Goal: Information Seeking & Learning: Learn about a topic

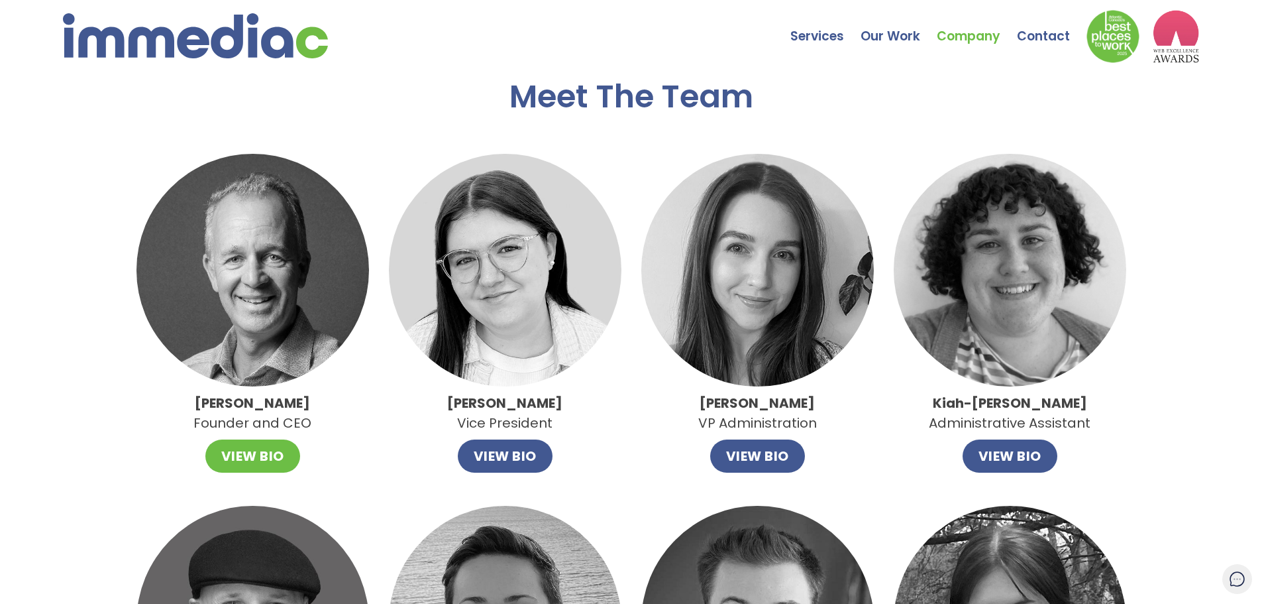
click at [246, 451] on button "VIEW BIO" at bounding box center [252, 455] width 95 height 33
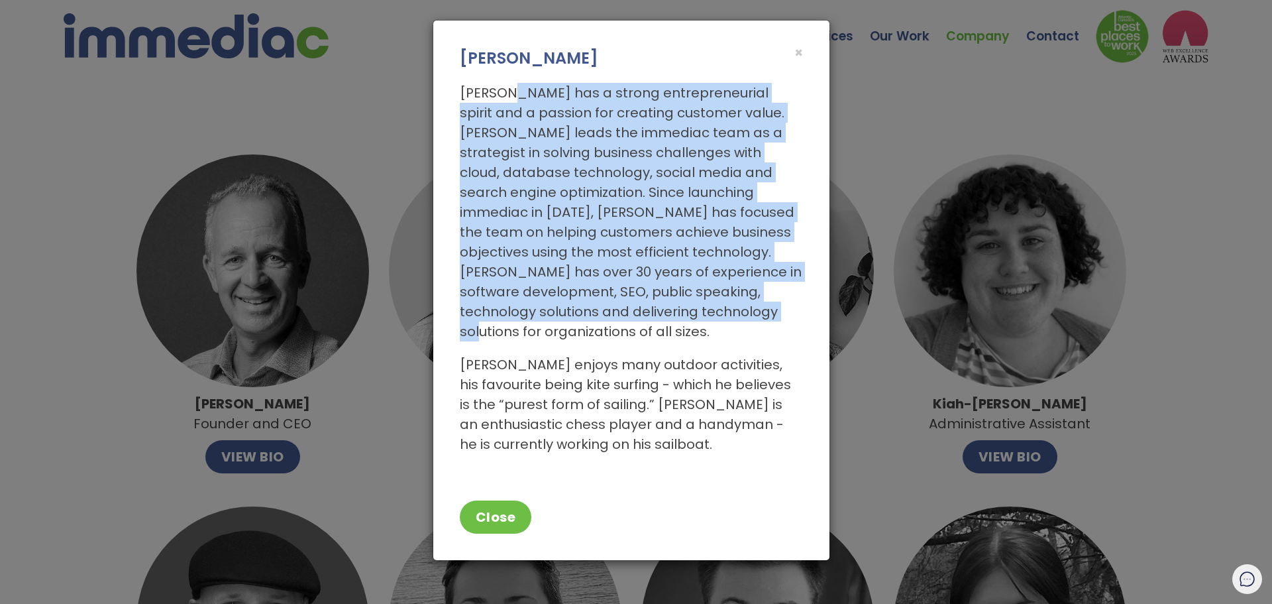
drag, startPoint x: 511, startPoint y: 91, endPoint x: 639, endPoint y: 321, distance: 263.1
click at [639, 321] on p "[PERSON_NAME] has a strong entrepreneurial spirit and a passion for creating cu…" at bounding box center [631, 212] width 343 height 258
click at [639, 320] on p "[PERSON_NAME] has a strong entrepreneurial spirit and a passion for creating cu…" at bounding box center [631, 212] width 343 height 258
drag, startPoint x: 525, startPoint y: 116, endPoint x: 620, endPoint y: 321, distance: 225.6
click at [620, 321] on p "[PERSON_NAME] has a strong entrepreneurial spirit and a passion for creating cu…" at bounding box center [631, 212] width 343 height 258
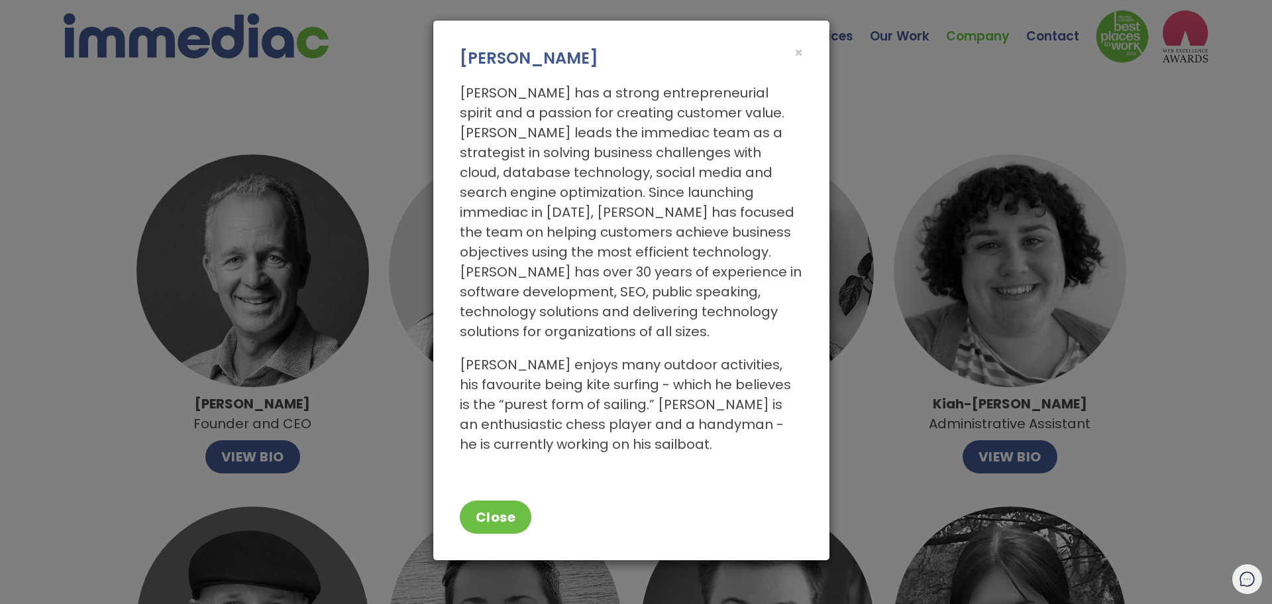
click at [632, 313] on p "[PERSON_NAME] has a strong entrepreneurial spirit and a passion for creating cu…" at bounding box center [631, 212] width 343 height 258
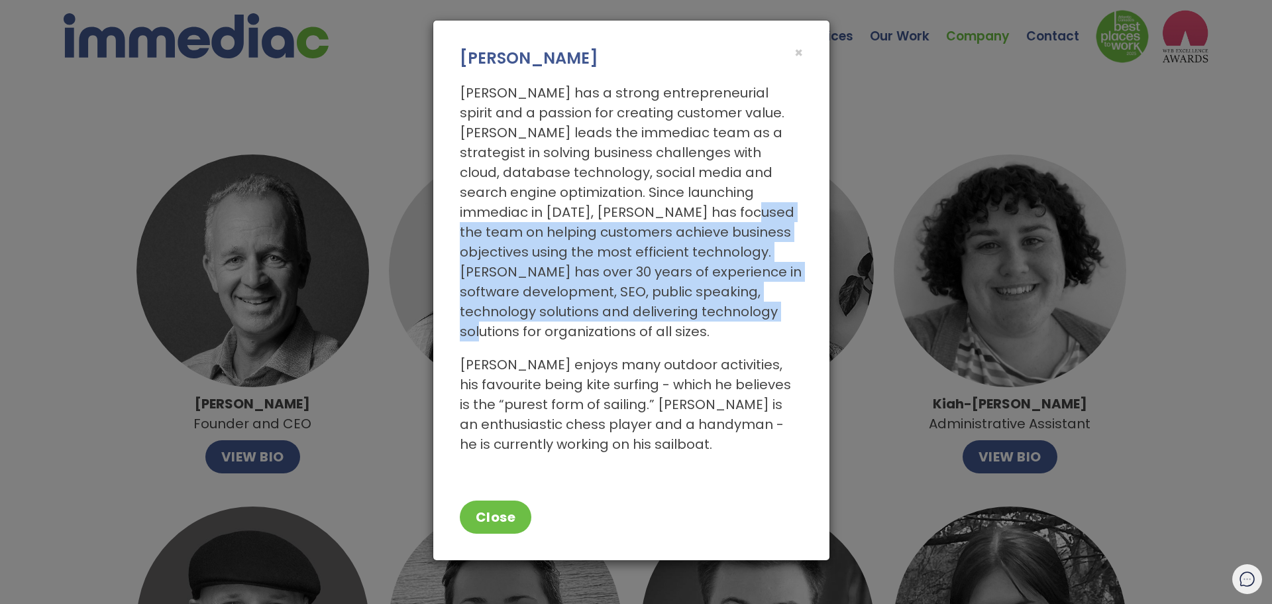
drag, startPoint x: 599, startPoint y: 215, endPoint x: 631, endPoint y: 303, distance: 93.1
click at [631, 303] on p "[PERSON_NAME] has a strong entrepreneurial spirit and a passion for creating cu…" at bounding box center [631, 212] width 343 height 258
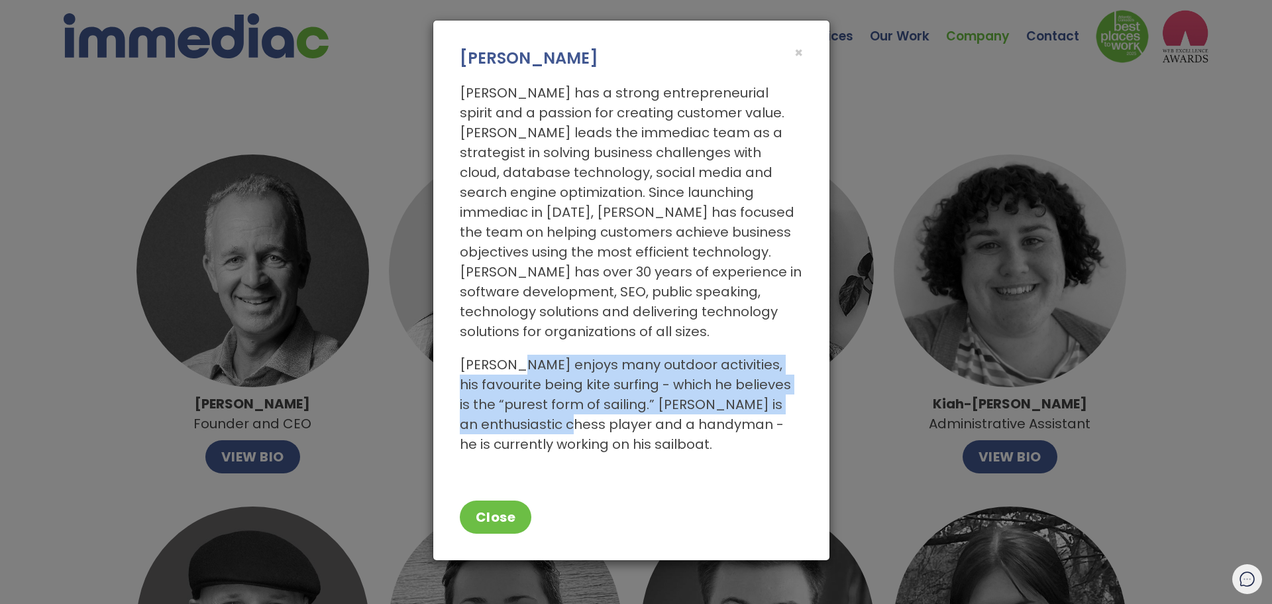
drag, startPoint x: 518, startPoint y: 344, endPoint x: 546, endPoint y: 399, distance: 61.9
click at [546, 399] on p "[PERSON_NAME] enjoys many outdoor activities, his favourite being kite surfing …" at bounding box center [631, 404] width 343 height 99
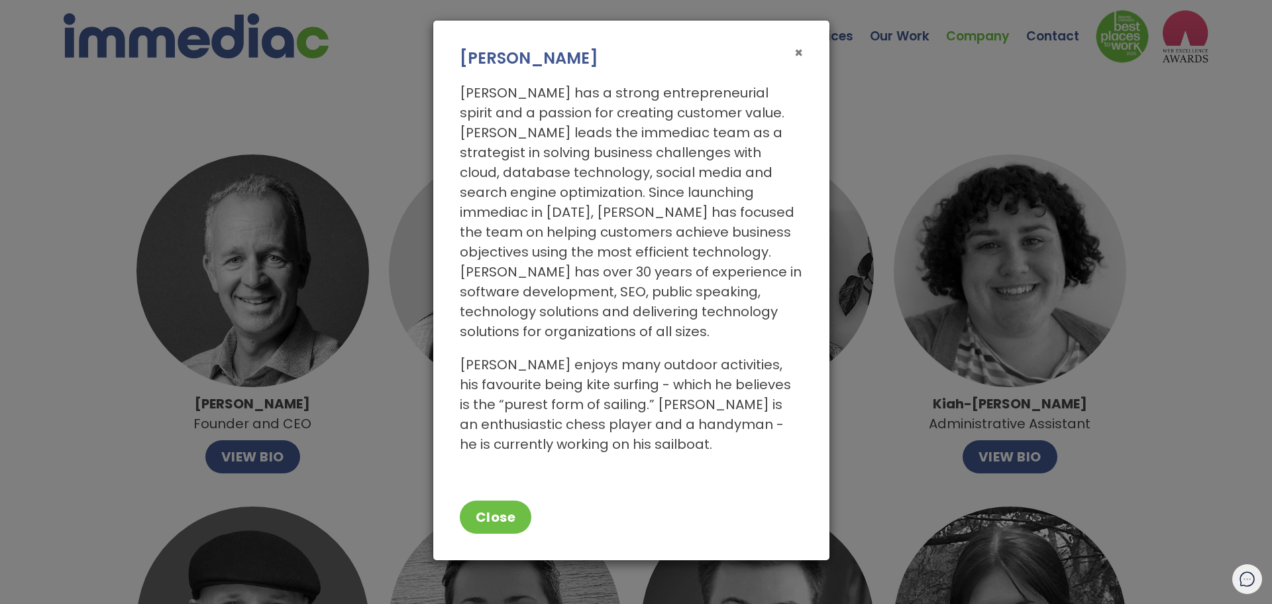
click at [799, 51] on span "×" at bounding box center [799, 52] width 9 height 19
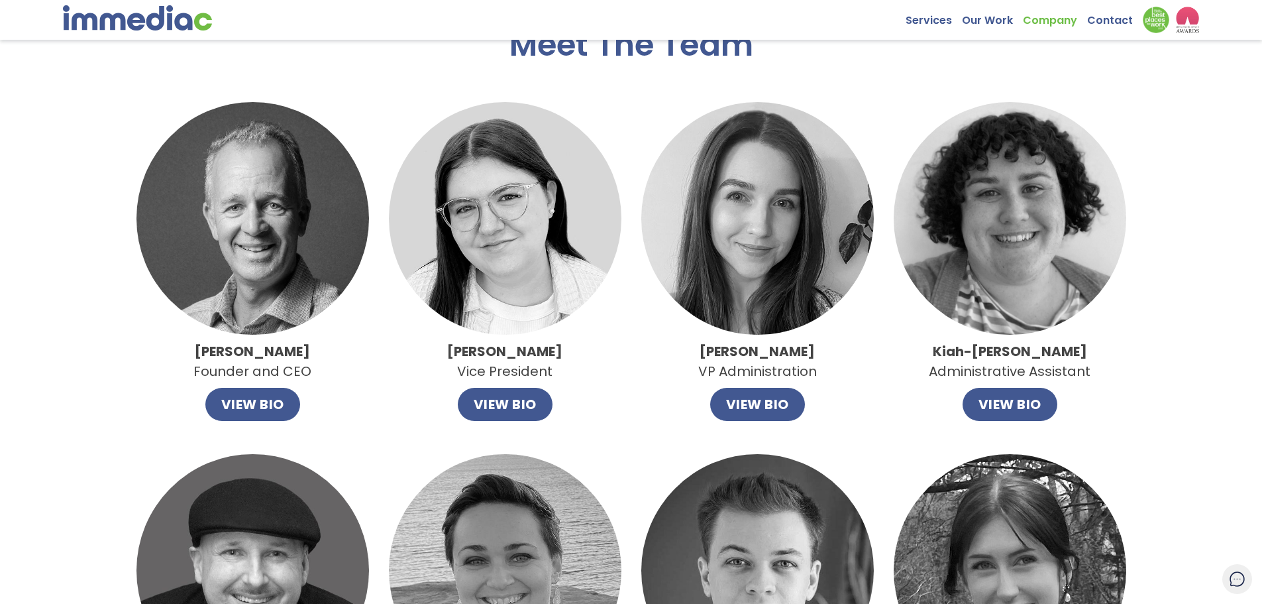
scroll to position [133, 0]
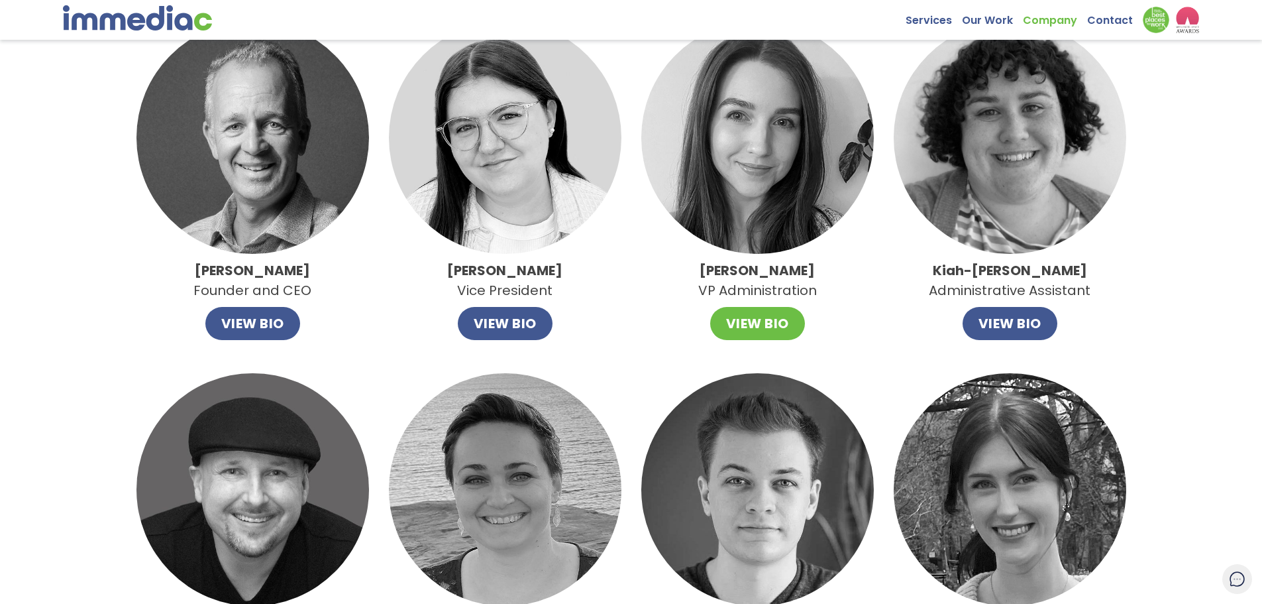
click at [757, 327] on button "VIEW BIO" at bounding box center [757, 323] width 95 height 33
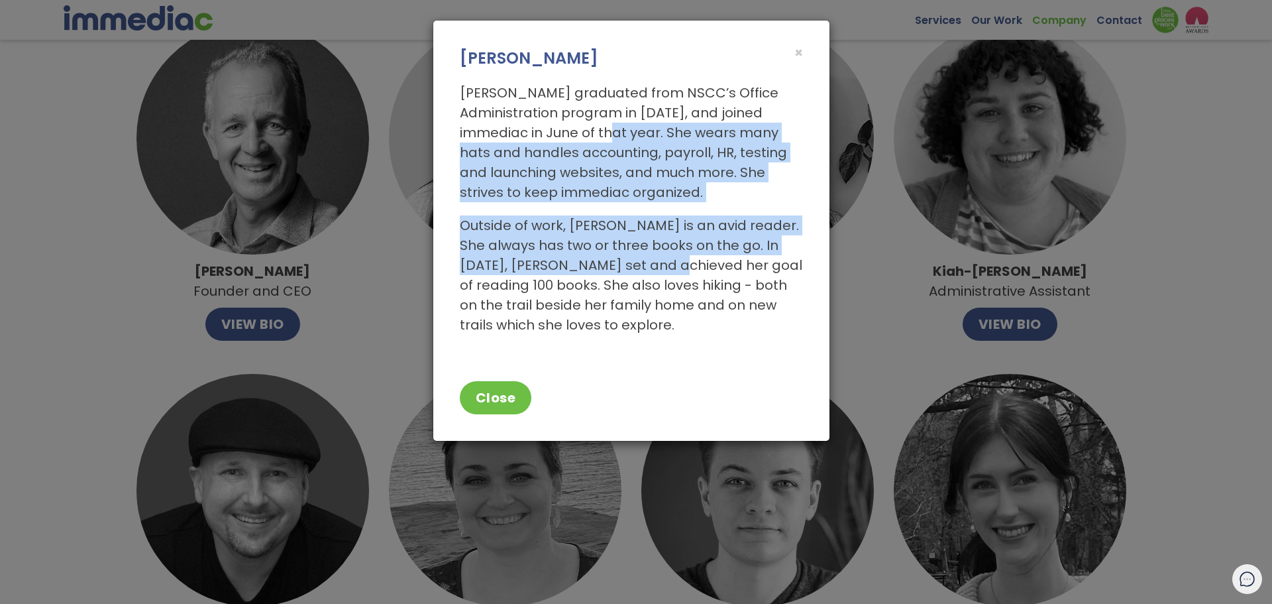
drag, startPoint x: 535, startPoint y: 128, endPoint x: 623, endPoint y: 259, distance: 158.1
click at [623, 259] on div "[PERSON_NAME] graduated from NSCC’s Office Administration program in [DATE], an…" at bounding box center [631, 209] width 343 height 252
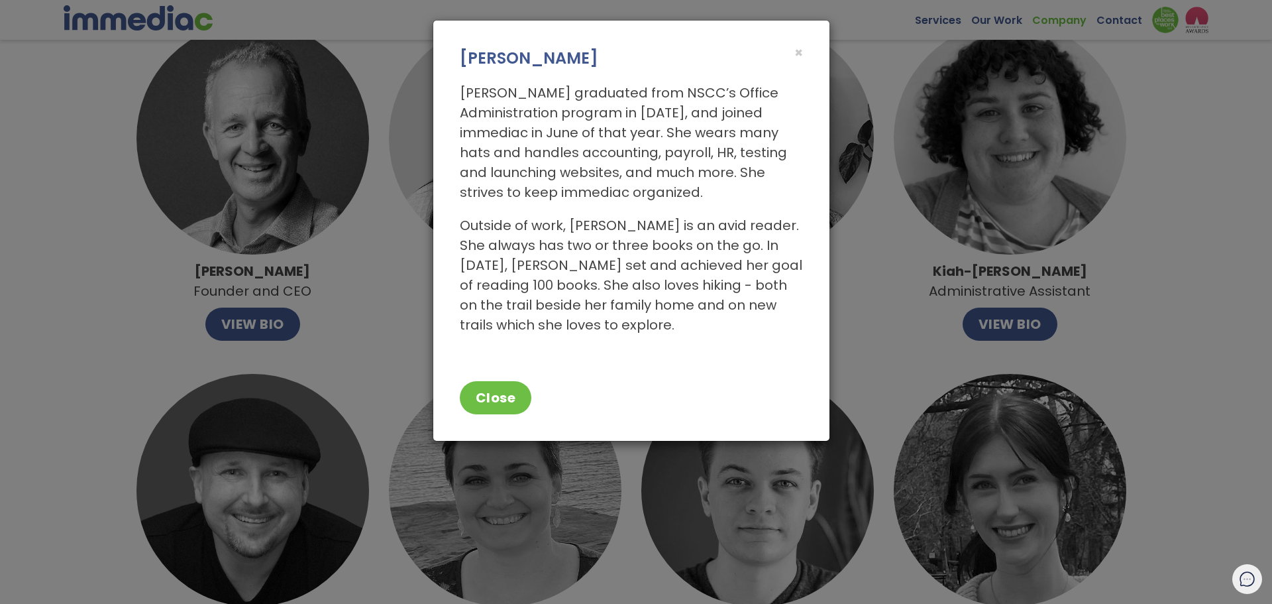
click at [625, 258] on p "Outside of work, [PERSON_NAME] is an avid reader. She always has two or three b…" at bounding box center [631, 274] width 343 height 119
click at [801, 53] on span "×" at bounding box center [799, 52] width 9 height 19
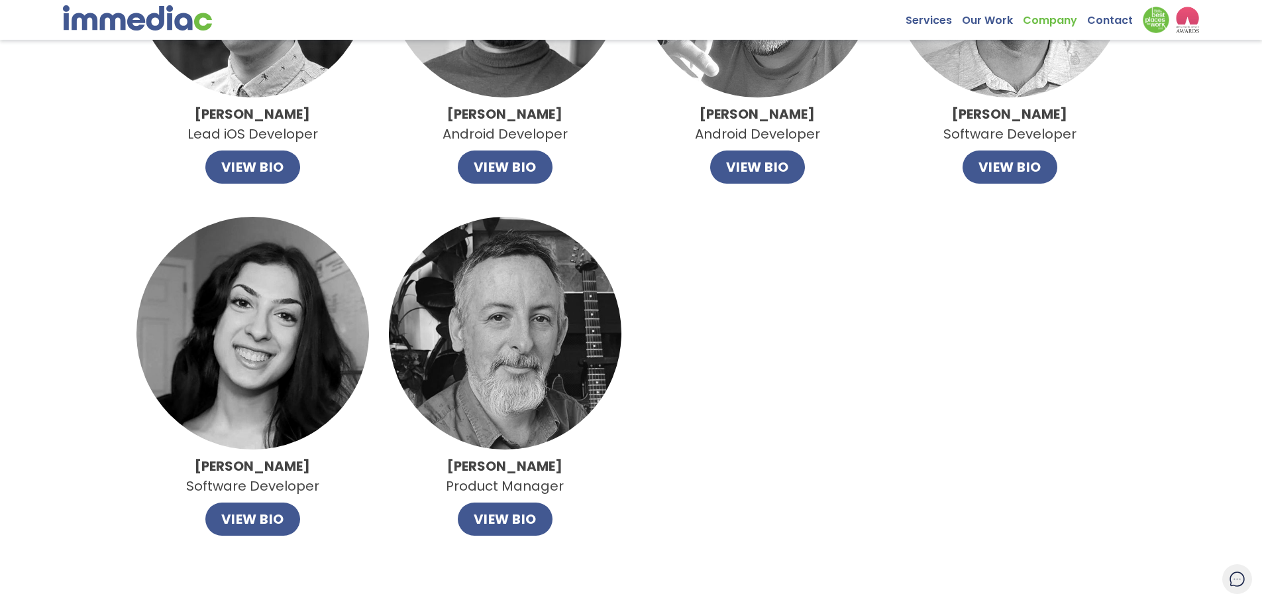
scroll to position [994, 0]
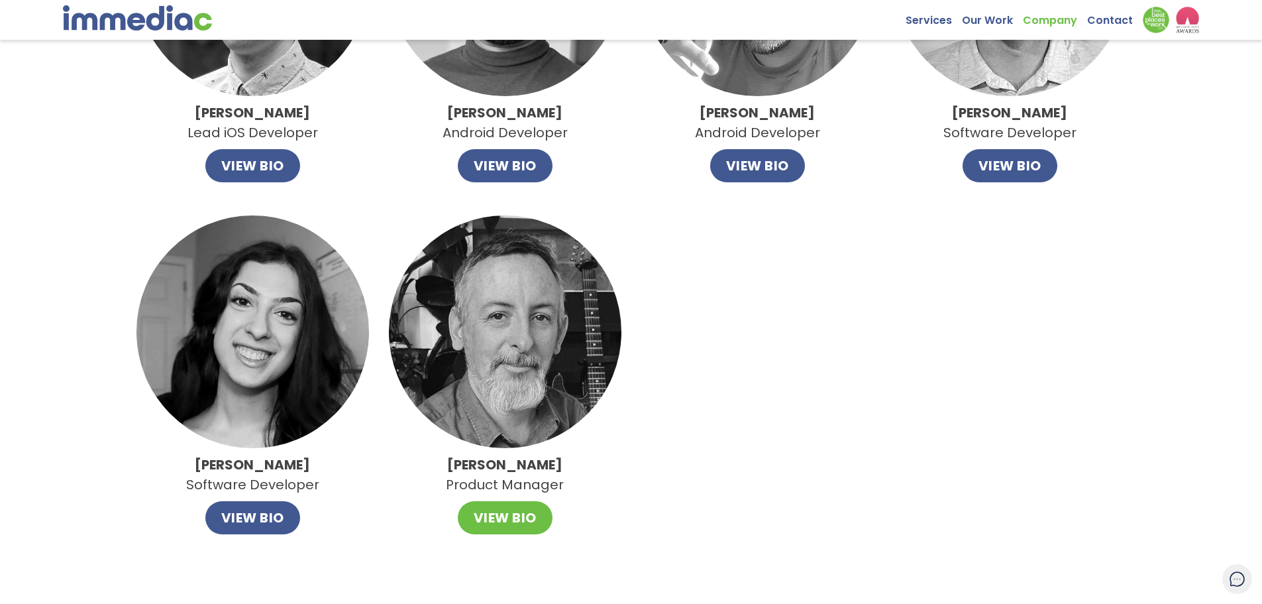
click at [510, 515] on button "VIEW BIO" at bounding box center [505, 517] width 95 height 33
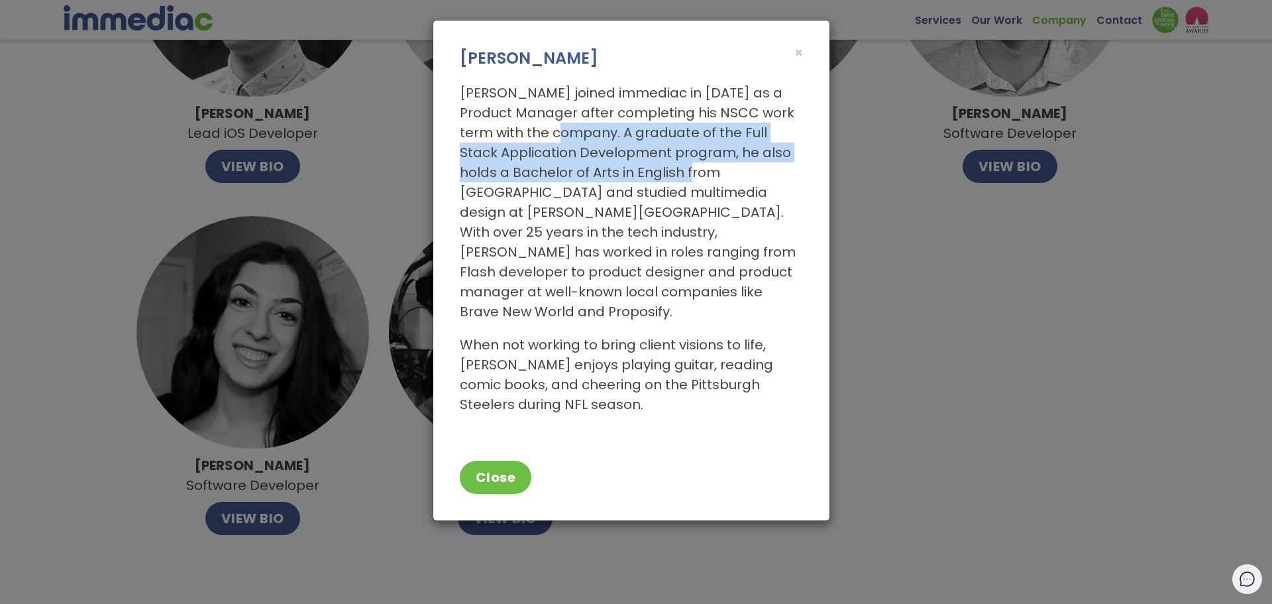
drag, startPoint x: 567, startPoint y: 132, endPoint x: 717, endPoint y: 181, distance: 157.6
click at [717, 181] on p "[PERSON_NAME] joined immediac in [DATE] as a Product Manager after completing h…" at bounding box center [631, 202] width 343 height 239
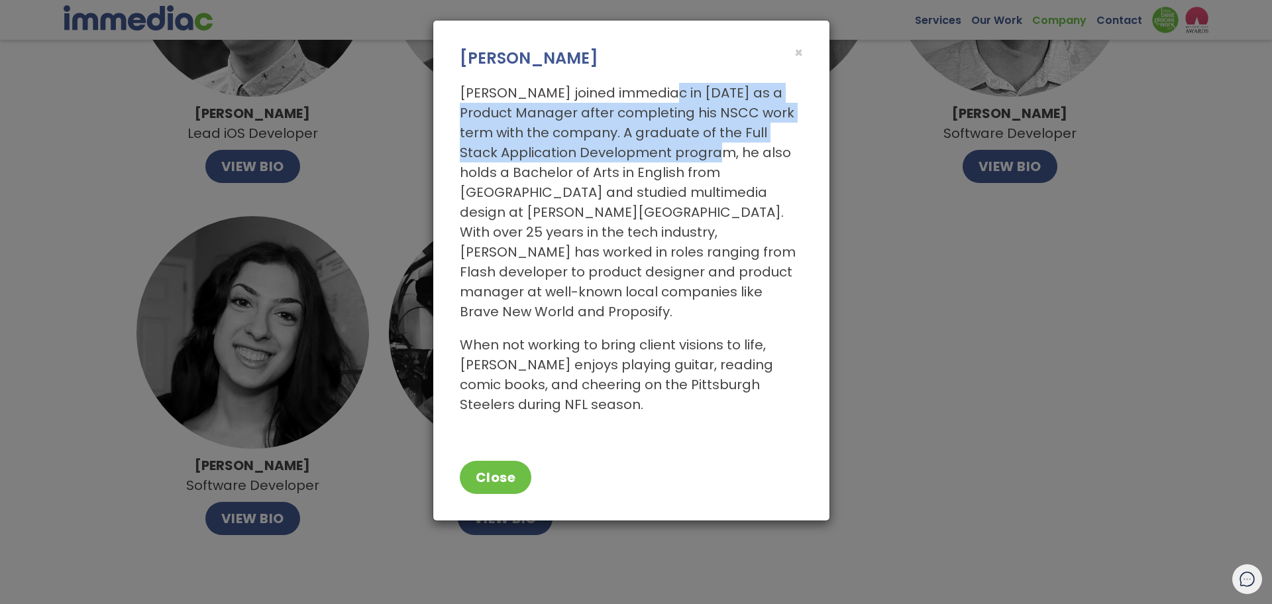
drag, startPoint x: 655, startPoint y: 93, endPoint x: 743, endPoint y: 150, distance: 104.4
click at [743, 150] on p "[PERSON_NAME] joined immediac in [DATE] as a Product Manager after completing h…" at bounding box center [631, 202] width 343 height 239
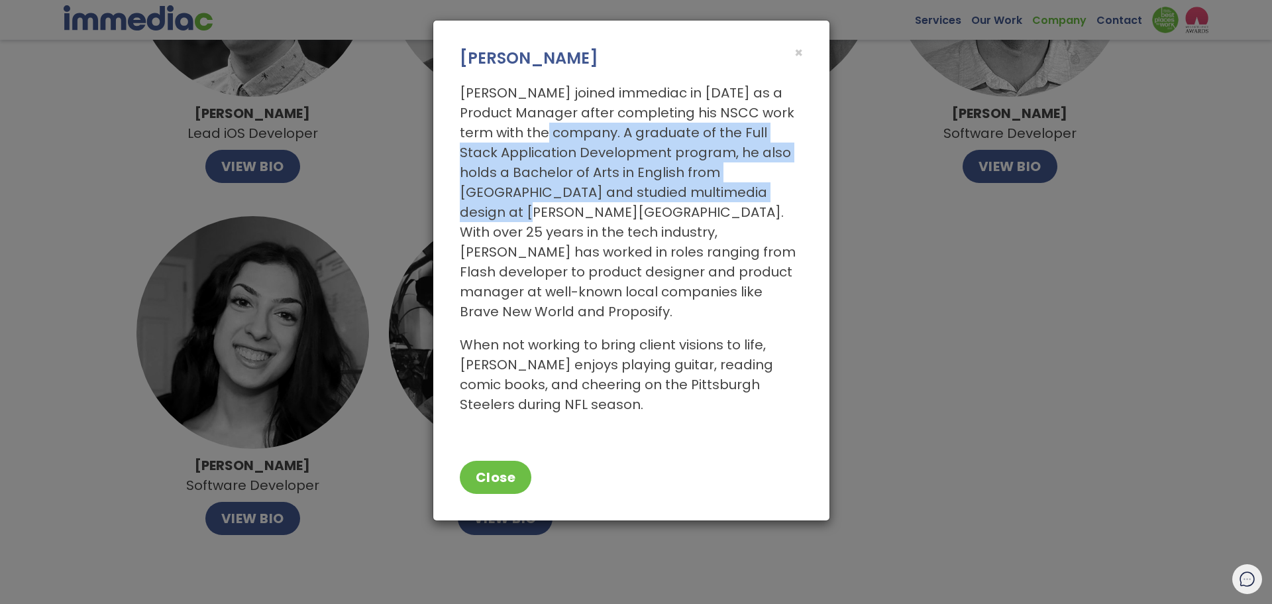
drag, startPoint x: 563, startPoint y: 140, endPoint x: 768, endPoint y: 192, distance: 211.2
click at [768, 192] on p "[PERSON_NAME] joined immediac in [DATE] as a Product Manager after completing h…" at bounding box center [631, 202] width 343 height 239
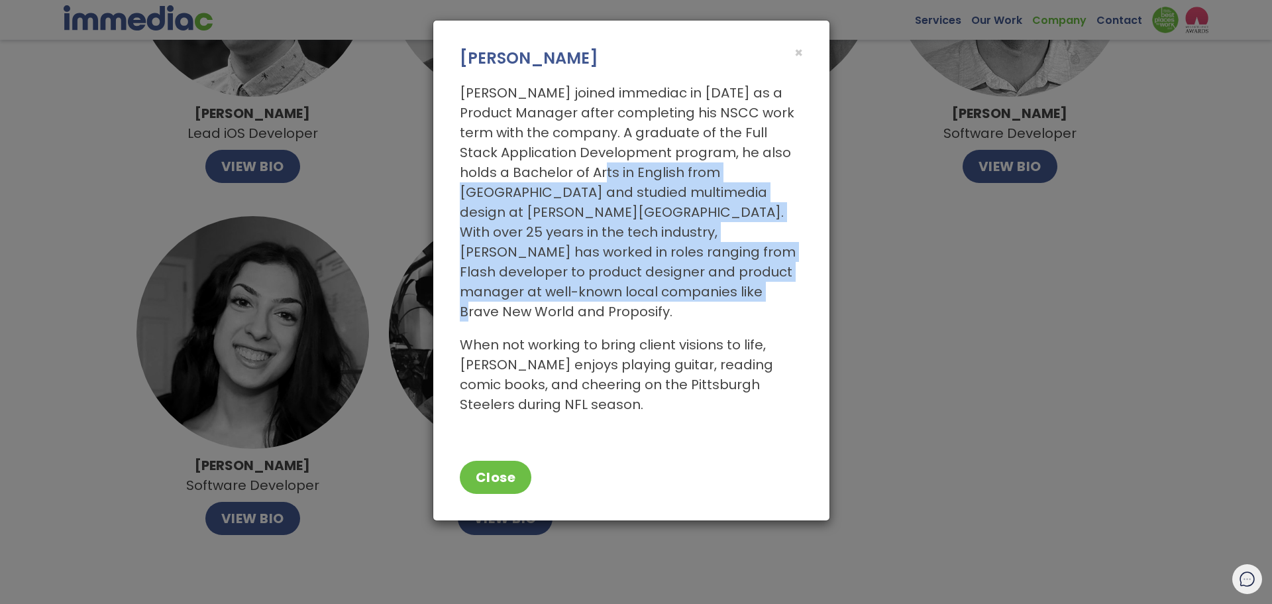
drag, startPoint x: 610, startPoint y: 174, endPoint x: 701, endPoint y: 300, distance: 155.2
click at [701, 300] on p "[PERSON_NAME] joined immediac in [DATE] as a Product Manager after completing h…" at bounding box center [631, 202] width 343 height 239
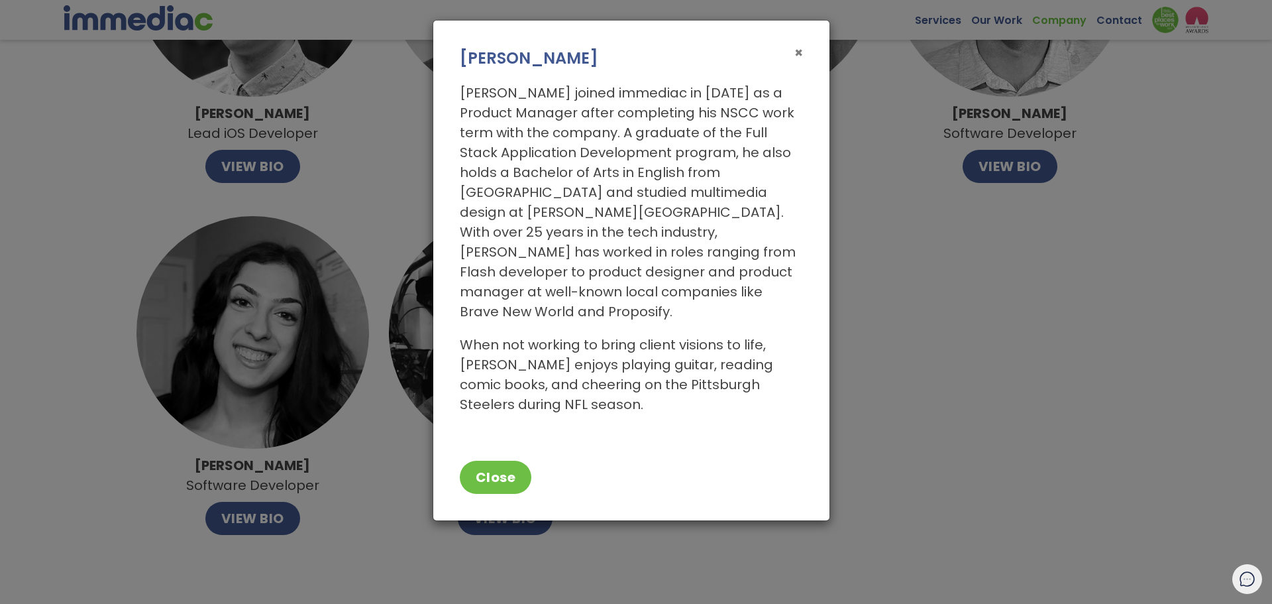
click at [797, 54] on span "×" at bounding box center [799, 52] width 9 height 19
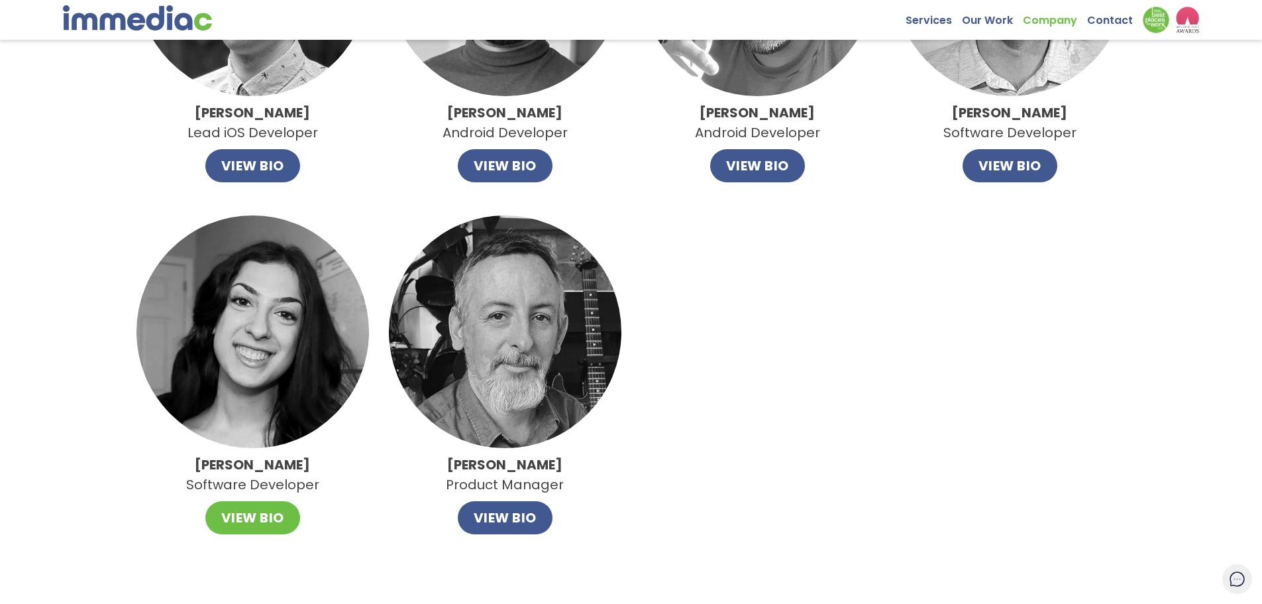
click at [253, 514] on button "VIEW BIO" at bounding box center [252, 517] width 95 height 33
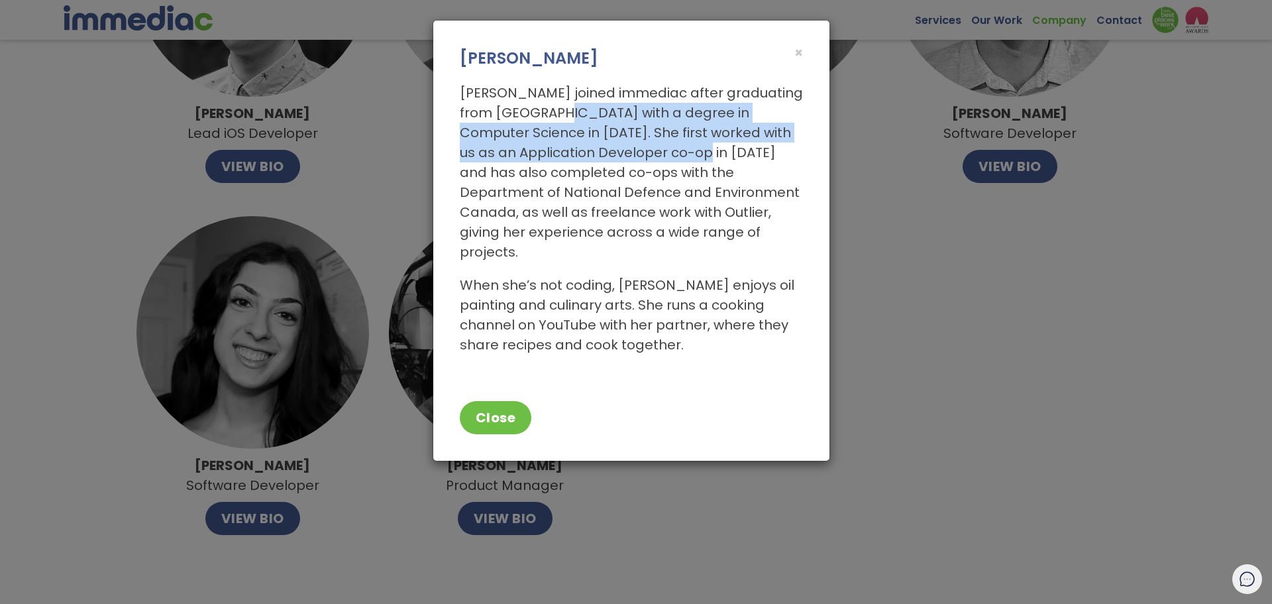
drag, startPoint x: 526, startPoint y: 103, endPoint x: 640, endPoint y: 153, distance: 124.4
click at [640, 153] on p "[PERSON_NAME] joined immediac after graduating from [GEOGRAPHIC_DATA] with a de…" at bounding box center [631, 172] width 343 height 179
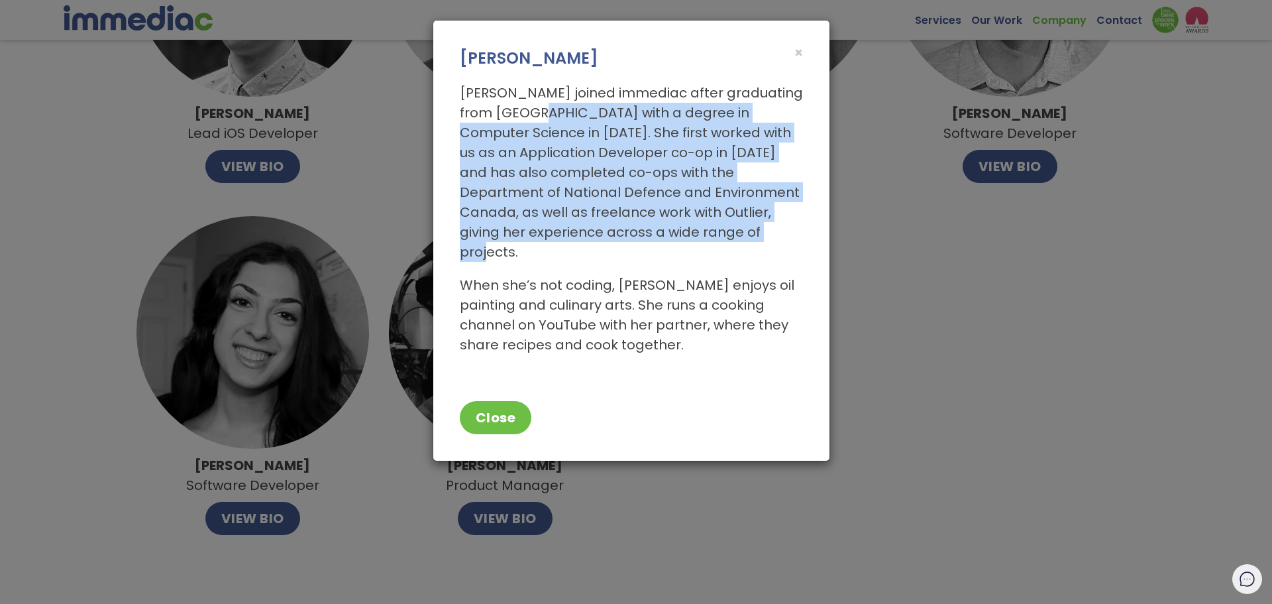
drag, startPoint x: 510, startPoint y: 105, endPoint x: 645, endPoint y: 234, distance: 187.0
click at [645, 234] on p "[PERSON_NAME] joined immediac after graduating from [GEOGRAPHIC_DATA] with a de…" at bounding box center [631, 172] width 343 height 179
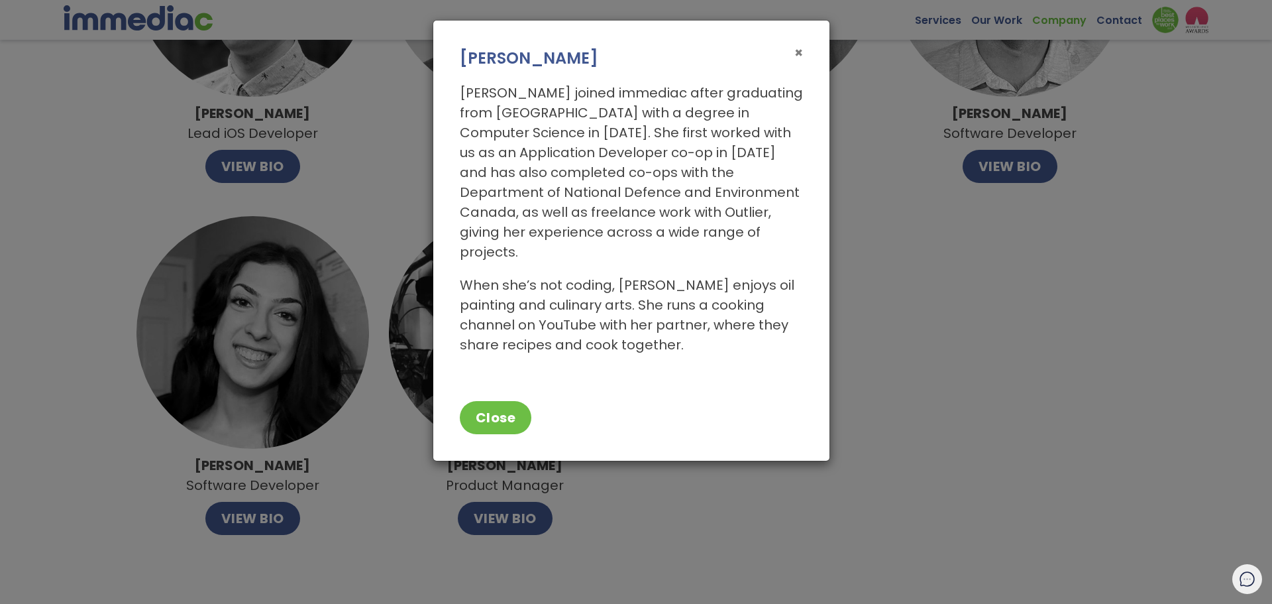
click at [802, 54] on span "×" at bounding box center [799, 52] width 9 height 19
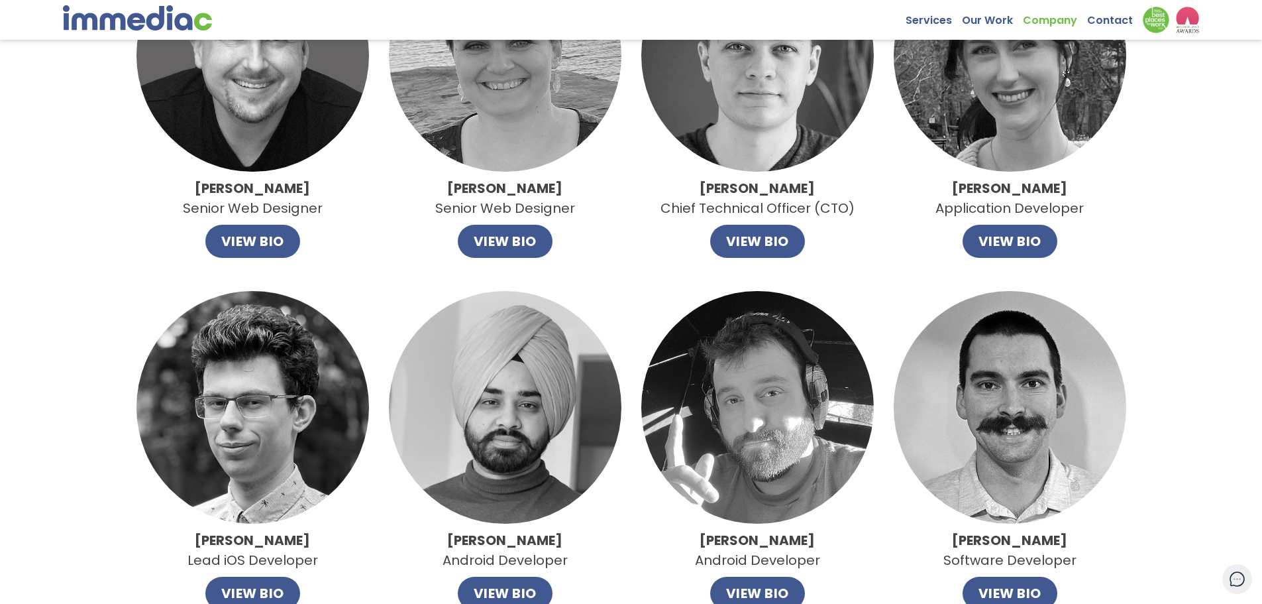
scroll to position [398, 0]
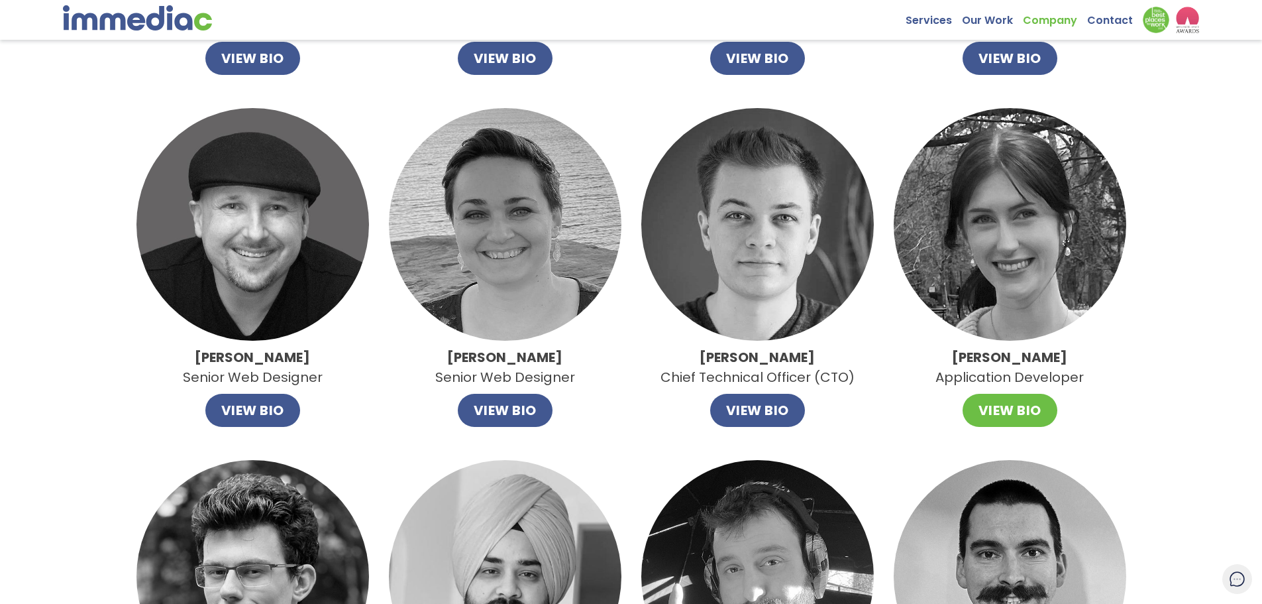
click at [997, 413] on button "VIEW BIO" at bounding box center [1010, 410] width 95 height 33
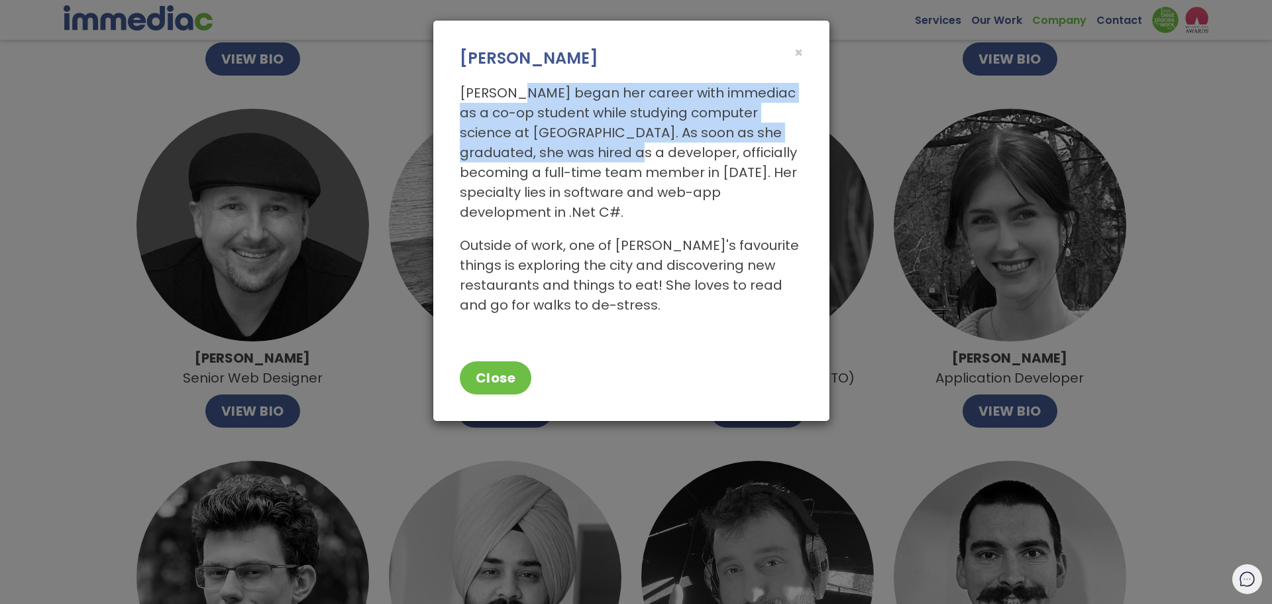
drag, startPoint x: 510, startPoint y: 95, endPoint x: 573, endPoint y: 152, distance: 84.9
click at [573, 152] on p "[PERSON_NAME] began her career with immediac as a co-op student while studying …" at bounding box center [631, 152] width 343 height 139
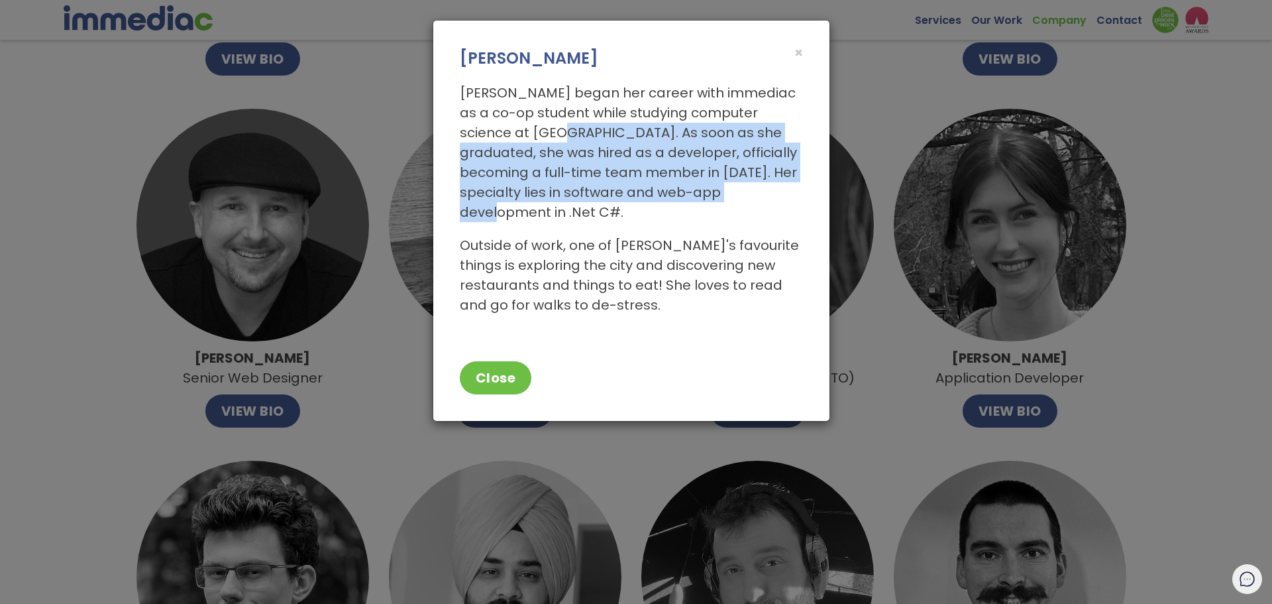
drag, startPoint x: 542, startPoint y: 125, endPoint x: 747, endPoint y: 197, distance: 216.9
click at [747, 197] on p "[PERSON_NAME] began her career with immediac as a co-op student while studying …" at bounding box center [631, 152] width 343 height 139
click at [748, 197] on p "[PERSON_NAME] began her career with immediac as a co-op student while studying …" at bounding box center [631, 152] width 343 height 139
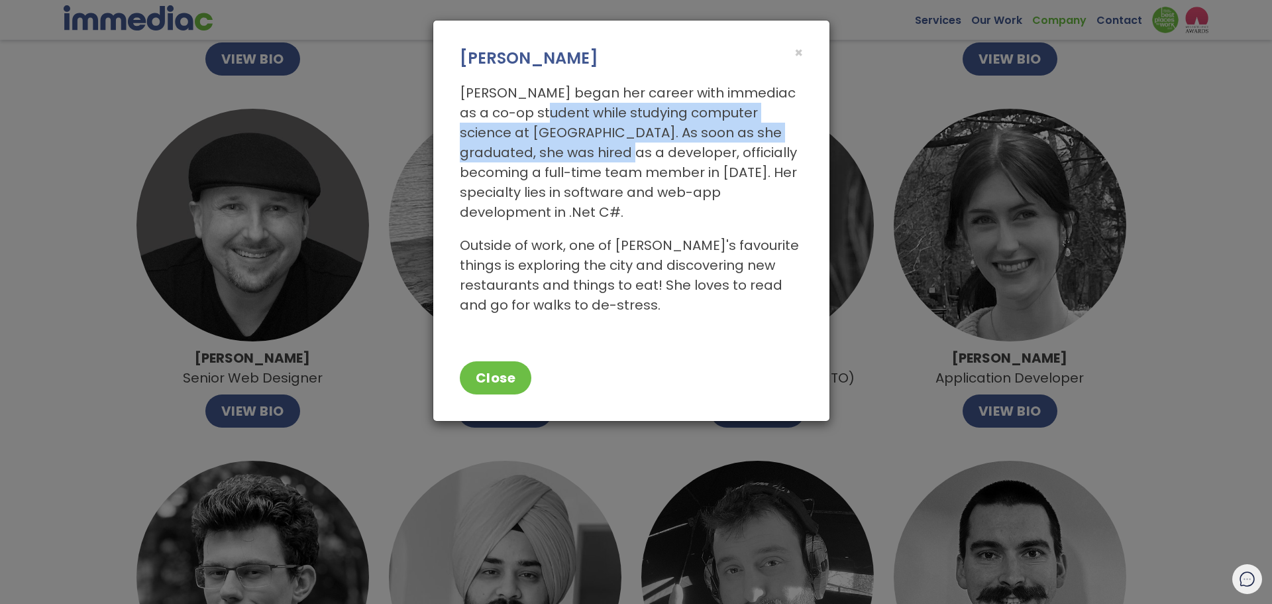
drag, startPoint x: 530, startPoint y: 113, endPoint x: 563, endPoint y: 152, distance: 50.8
click at [563, 152] on p "[PERSON_NAME] began her career with immediac as a co-op student while studying …" at bounding box center [631, 152] width 343 height 139
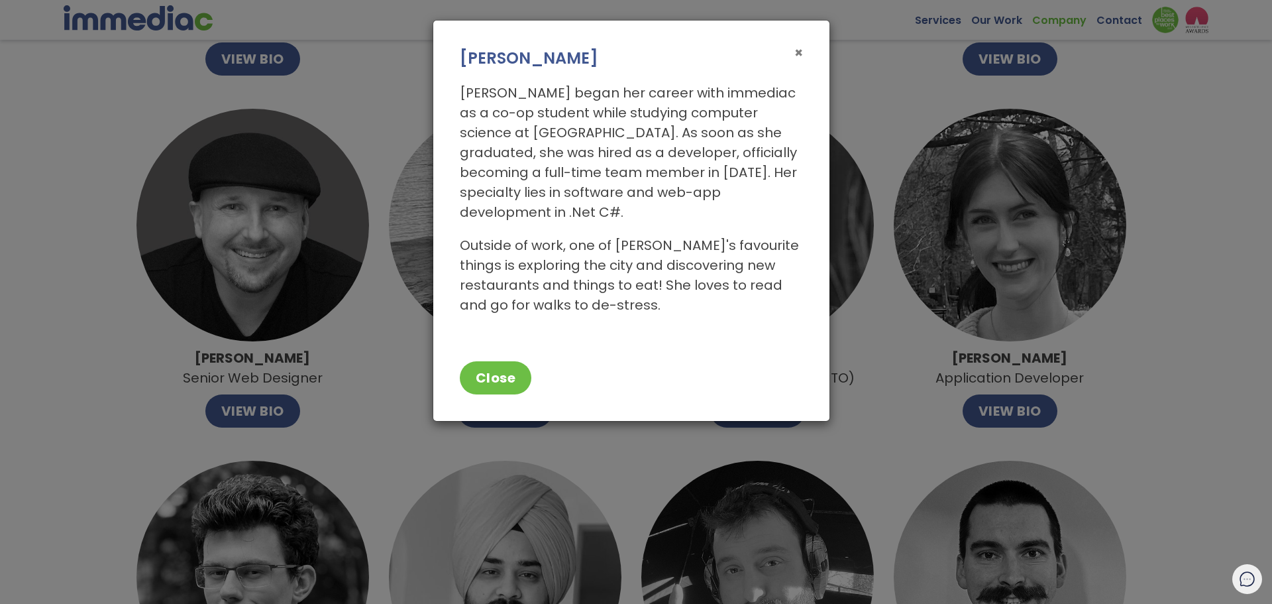
click at [801, 54] on span "×" at bounding box center [799, 52] width 9 height 19
